Goal: Task Accomplishment & Management: Use online tool/utility

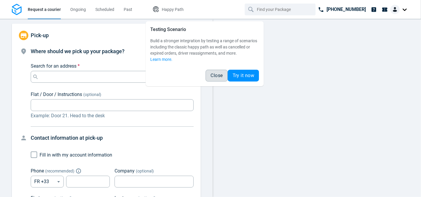
type input "FR"
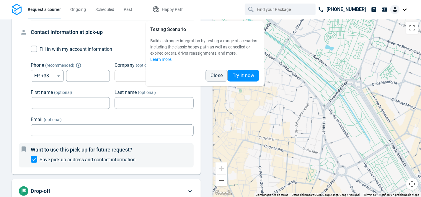
scroll to position [59, 0]
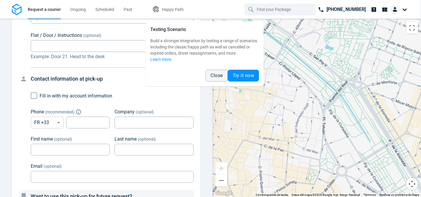
click at [56, 121] on body "Request a courier Ongoing Scheduled Past Happy Path [PHONE_NUMBER] Pick-up Wher…" at bounding box center [210, 98] width 421 height 197
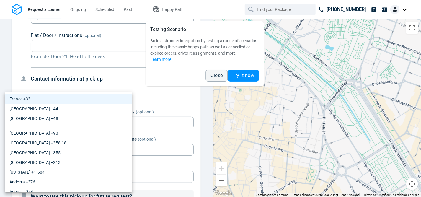
click at [122, 84] on div at bounding box center [210, 98] width 421 height 197
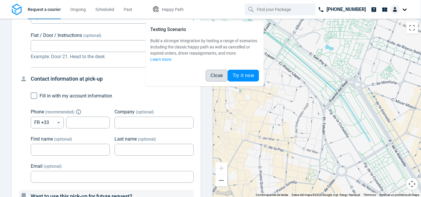
drag, startPoint x: 238, startPoint y: 74, endPoint x: 220, endPoint y: 78, distance: 18.9
click at [223, 80] on div "Close Try it now" at bounding box center [232, 76] width 53 height 12
click at [235, 75] on div "Close Try it now" at bounding box center [232, 76] width 53 height 12
